Goal: Task Accomplishment & Management: Complete application form

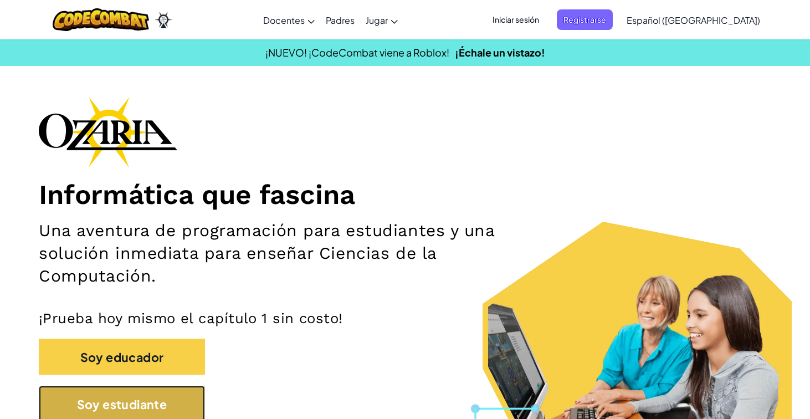
click at [182, 394] on button "Soy estudiante" at bounding box center [122, 403] width 166 height 36
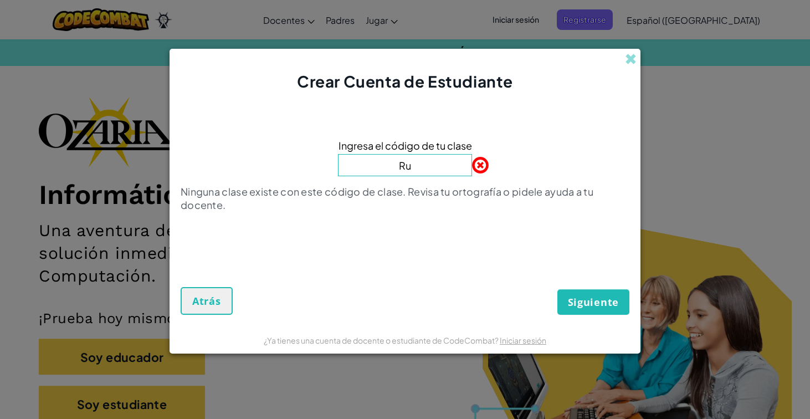
type input "RunYesShar"
click at [580, 297] on font "Siguiente" at bounding box center [593, 301] width 51 height 13
click at [437, 169] on input "RunYesShar" at bounding box center [405, 165] width 134 height 22
click at [587, 297] on font "Siguiente" at bounding box center [593, 301] width 51 height 13
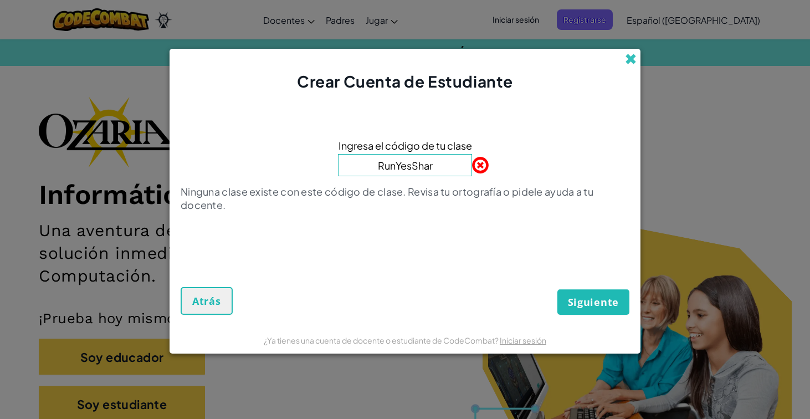
click at [632, 53] on span at bounding box center [631, 59] width 12 height 12
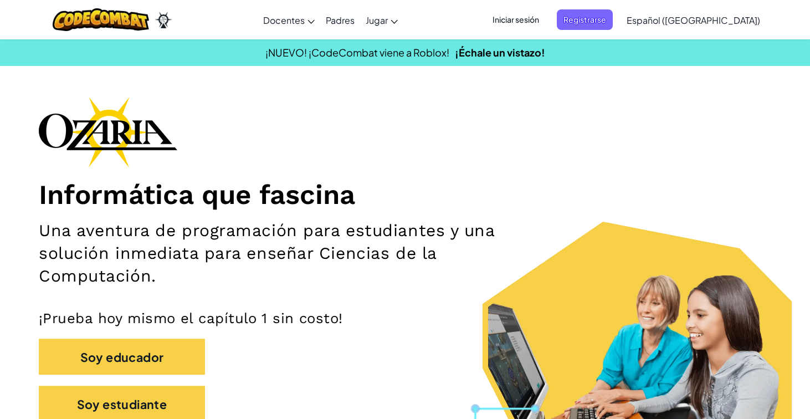
click at [539, 16] on font "Iniciar sesión" at bounding box center [515, 19] width 47 height 10
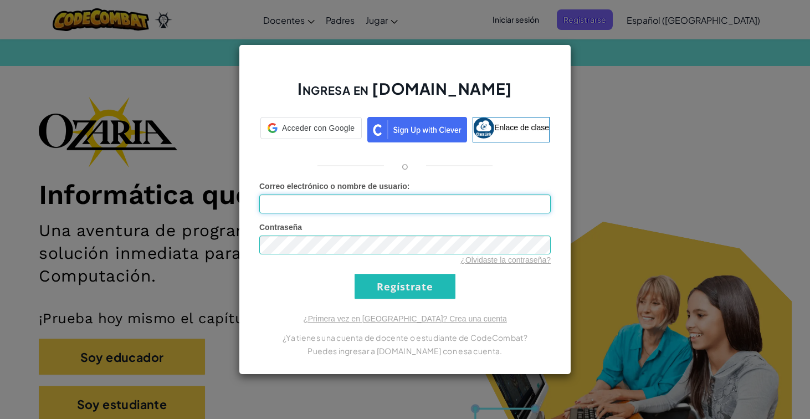
type input "[EMAIL_ADDRESS][DOMAIN_NAME]"
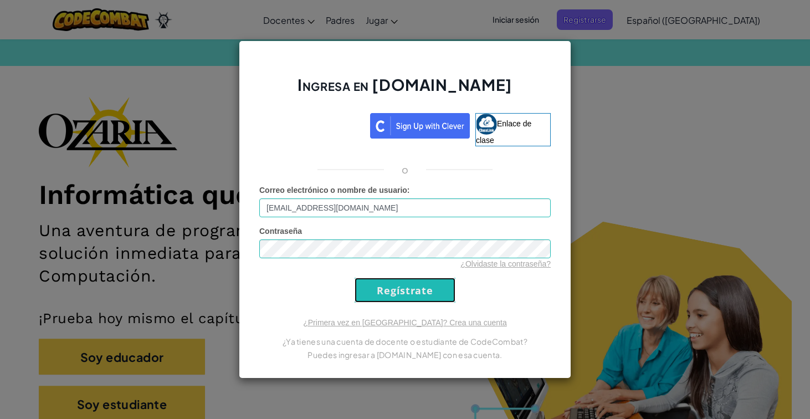
click at [416, 301] on input "Regístrate" at bounding box center [404, 289] width 101 height 25
click at [418, 282] on input "Regístrate" at bounding box center [404, 289] width 101 height 25
